Goal: Contribute content: Add original content to the website for others to see

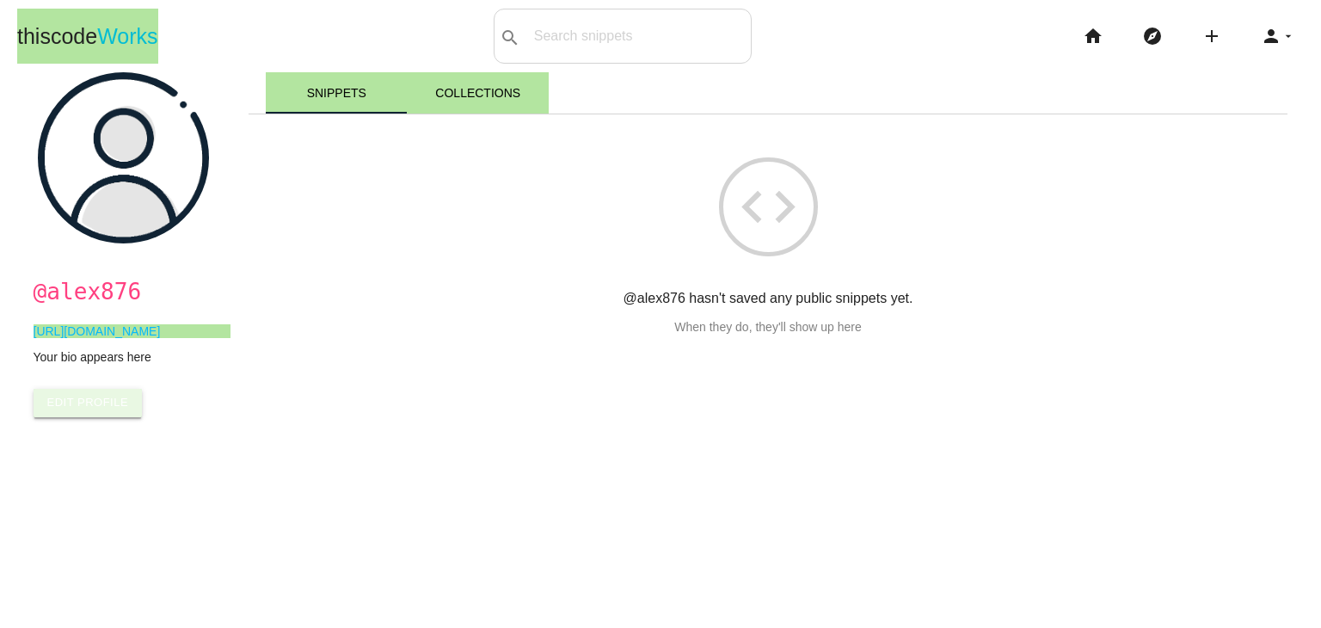
click at [66, 406] on link "Edit Profile" at bounding box center [88, 403] width 109 height 28
click at [741, 204] on icon "code" at bounding box center [768, 206] width 99 height 99
click at [1201, 38] on icon "add" at bounding box center [1211, 36] width 21 height 55
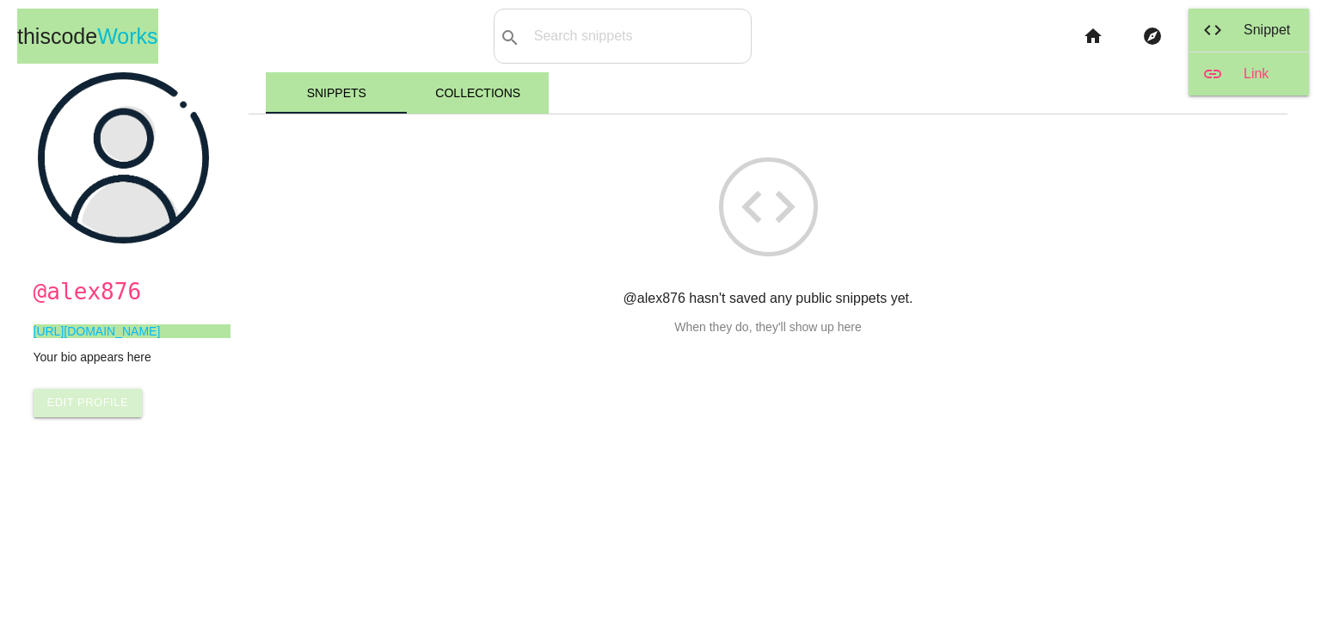
click at [1232, 70] on link "link Link" at bounding box center [1249, 73] width 120 height 43
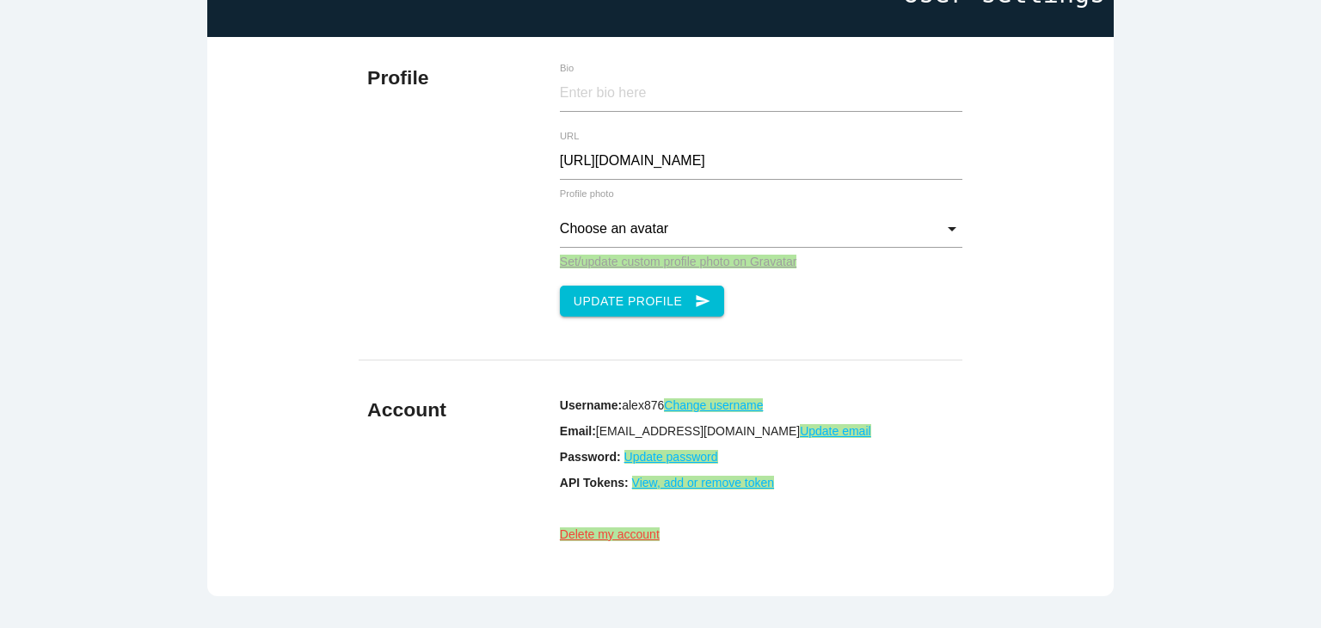
scroll to position [172, 0]
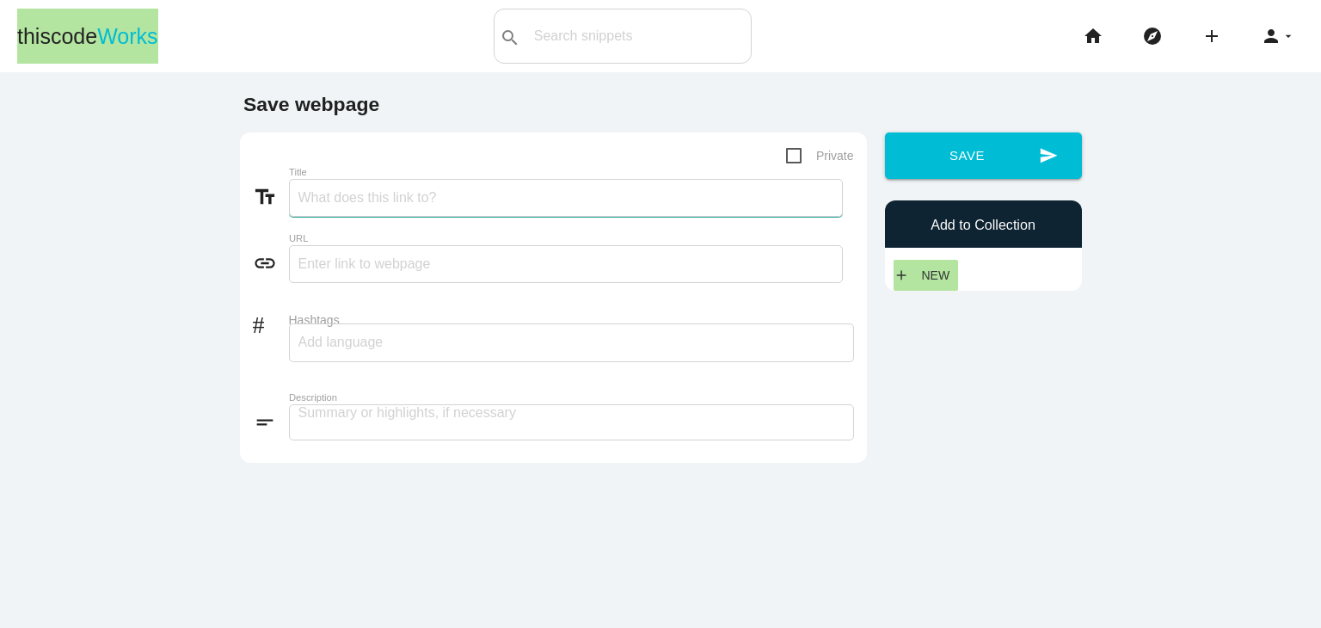
drag, startPoint x: 380, startPoint y: 196, endPoint x: 423, endPoint y: 208, distance: 44.7
click at [380, 196] on input "Title" at bounding box center [566, 198] width 554 height 38
click at [385, 201] on input "Title" at bounding box center [566, 198] width 554 height 38
paste input "Why Is Trading Bot Development Gaining So Much Attention in [DATE]?"
type input "Why Is Trading Bot Development Gaining So Much Attention in [DATE]?"
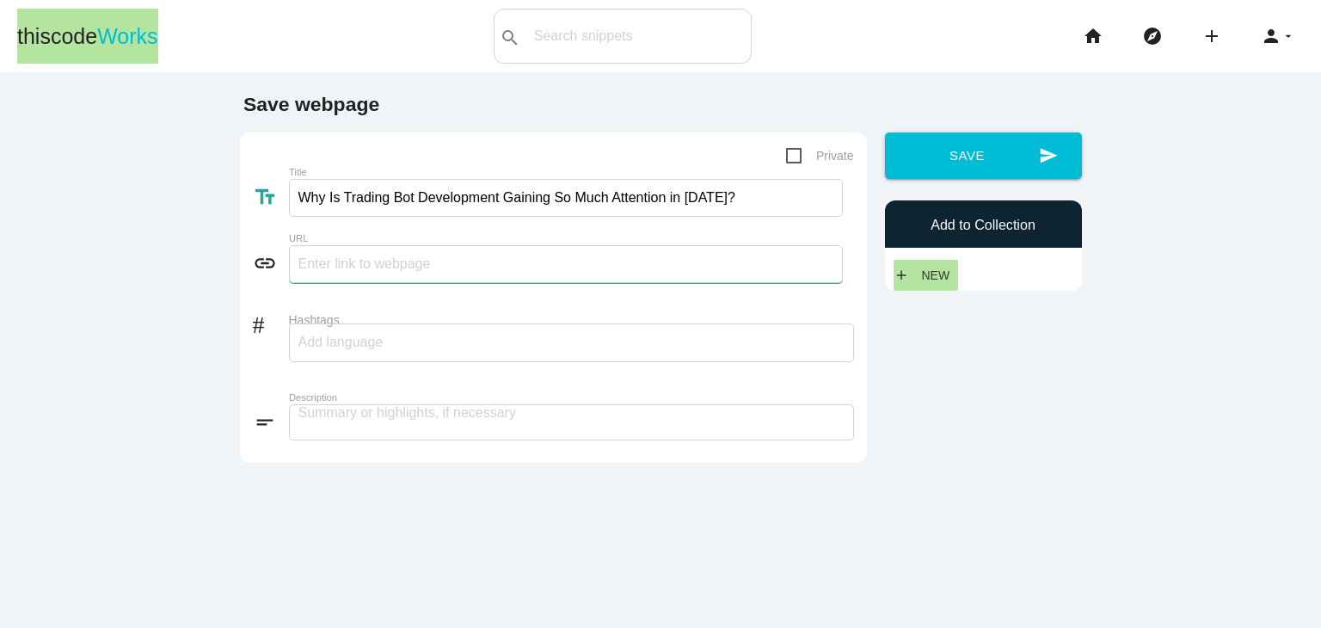
click at [323, 260] on input "text" at bounding box center [566, 264] width 554 height 38
paste input "[URL][DOMAIN_NAME]"
type input "[URL][DOMAIN_NAME]"
click at [371, 351] on input "Hashtags" at bounding box center [349, 342] width 103 height 36
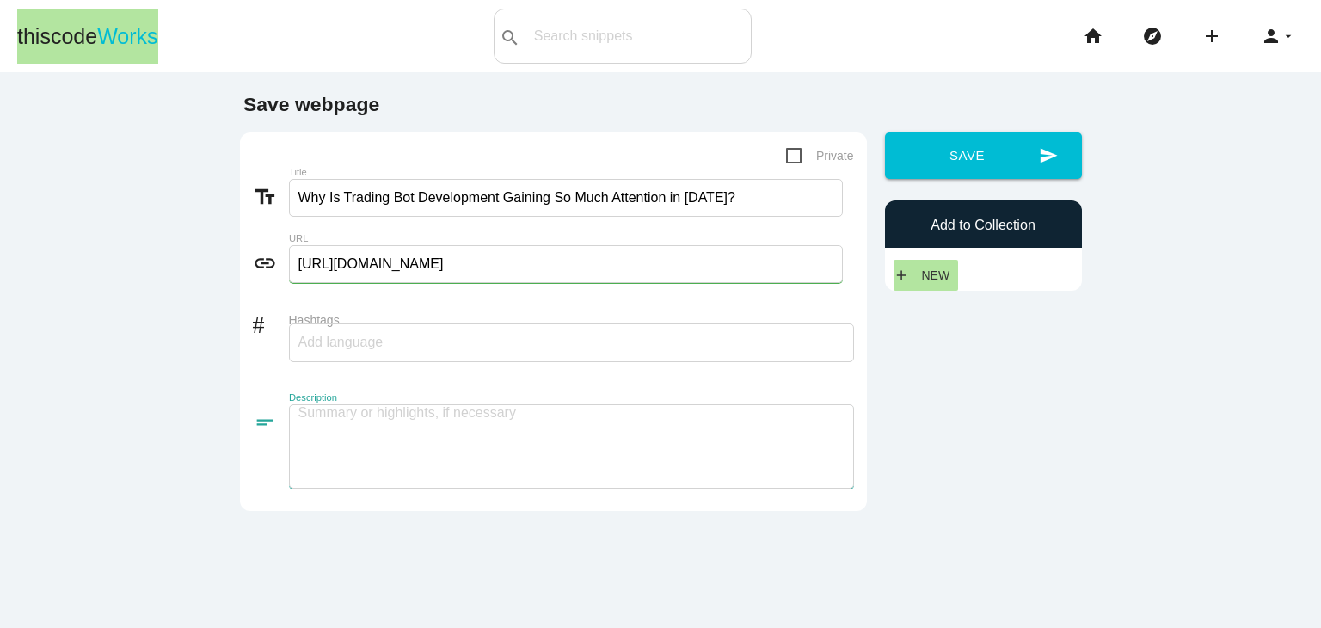
click at [384, 420] on textarea at bounding box center [571, 446] width 565 height 84
paste textarea "Whether it’s crypto, stocks, or forex, trading bot development has become the b…"
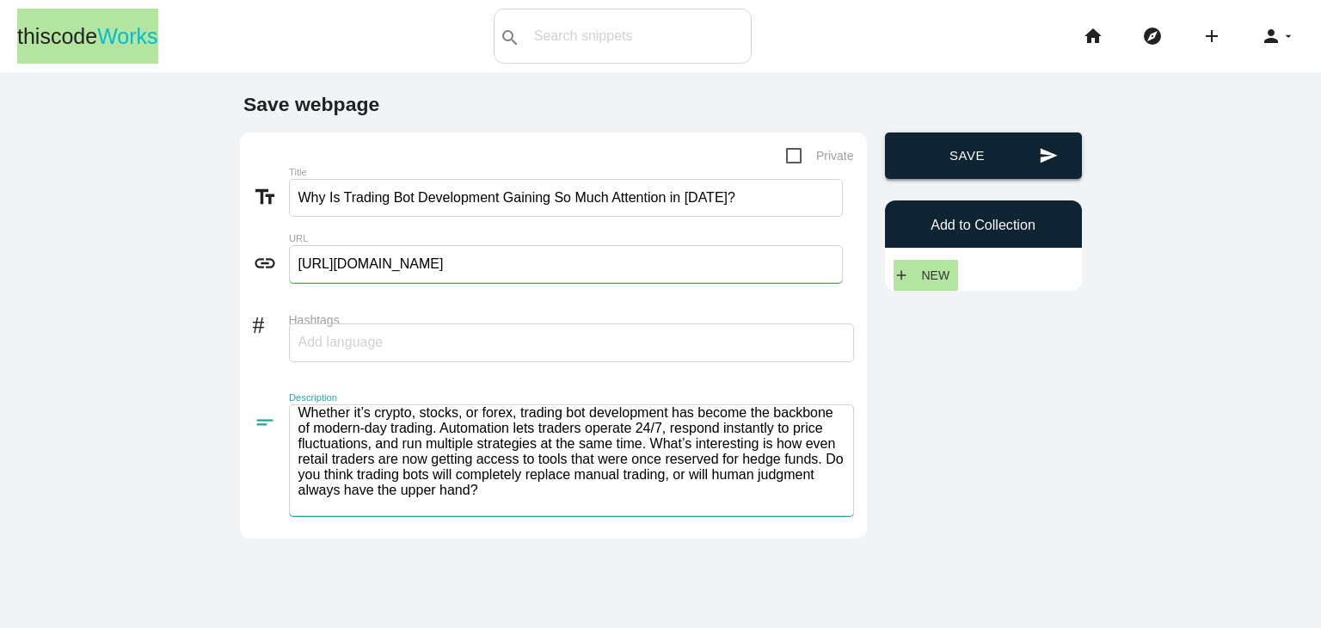
type textarea "Whether it’s crypto, stocks, or forex, trading bot development has become the b…"
click at [973, 162] on button "send Save" at bounding box center [983, 155] width 197 height 46
